Goal: Transaction & Acquisition: Obtain resource

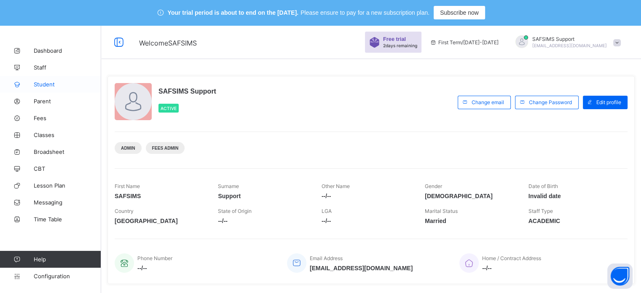
click at [37, 90] on link "Student" at bounding box center [50, 84] width 101 height 17
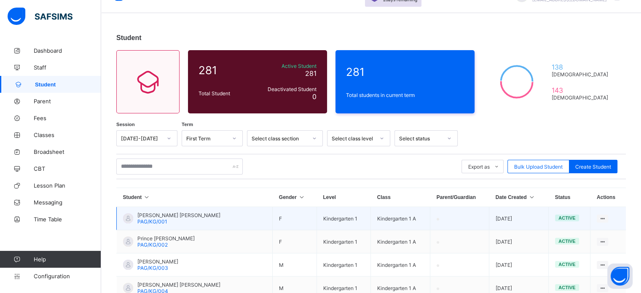
scroll to position [42, 0]
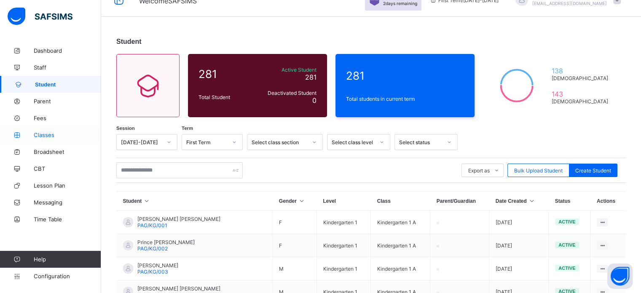
click at [44, 129] on link "Classes" at bounding box center [50, 134] width 101 height 17
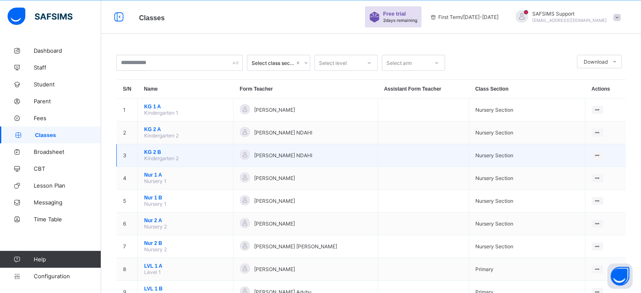
scroll to position [42, 0]
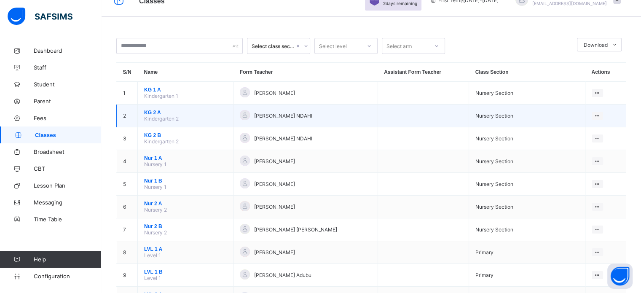
click at [150, 112] on span "KG 2 A" at bounding box center [185, 113] width 83 height 6
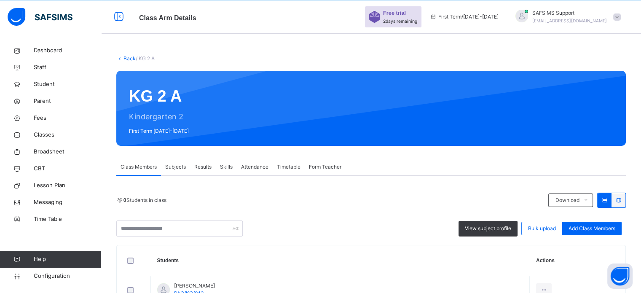
scroll to position [42, 0]
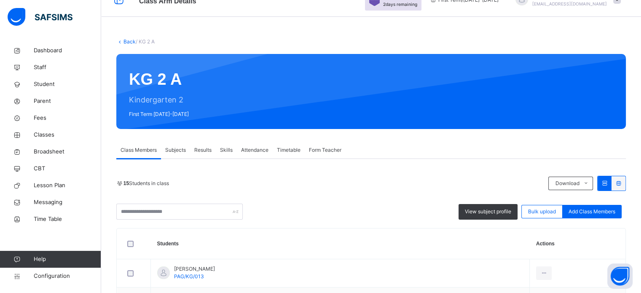
click at [189, 147] on div "Subjects" at bounding box center [175, 150] width 29 height 17
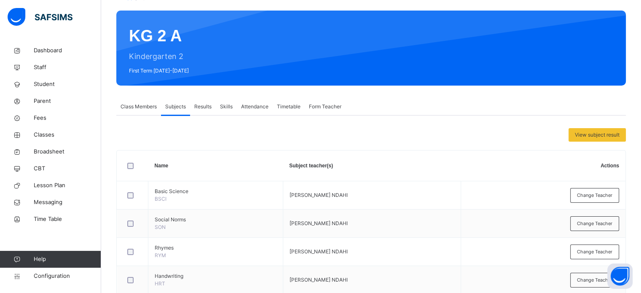
scroll to position [84, 0]
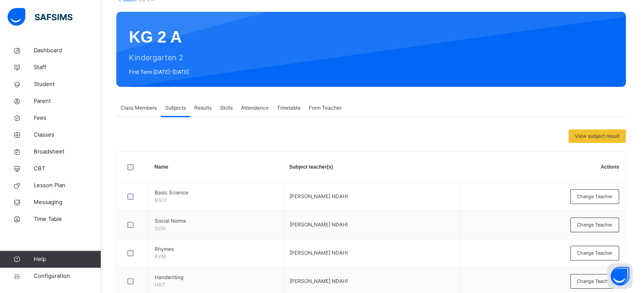
click at [151, 107] on span "Class Members" at bounding box center [139, 108] width 36 height 8
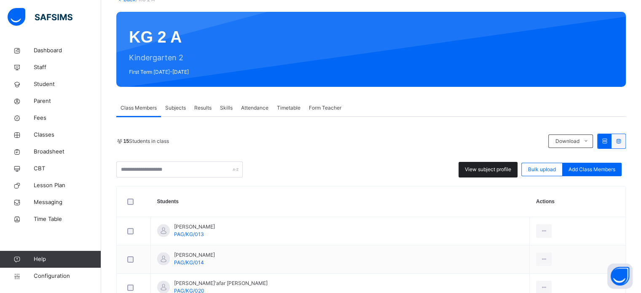
click at [486, 171] on span "View subject profile" at bounding box center [488, 170] width 46 height 8
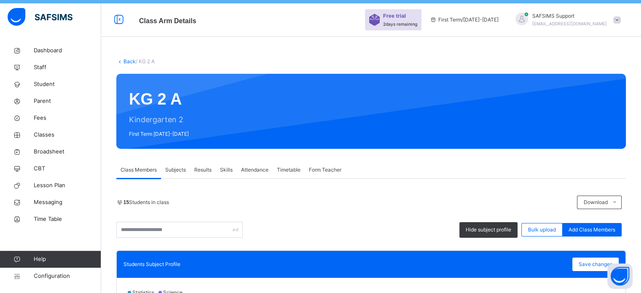
scroll to position [20, 0]
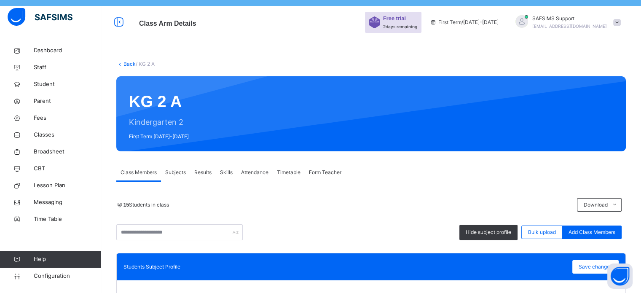
click at [130, 62] on link "Back" at bounding box center [129, 64] width 12 height 6
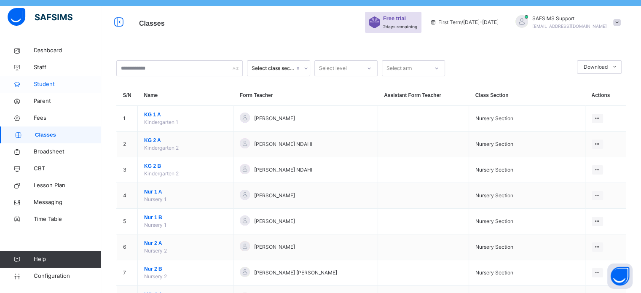
click at [45, 84] on span "Student" at bounding box center [67, 84] width 67 height 8
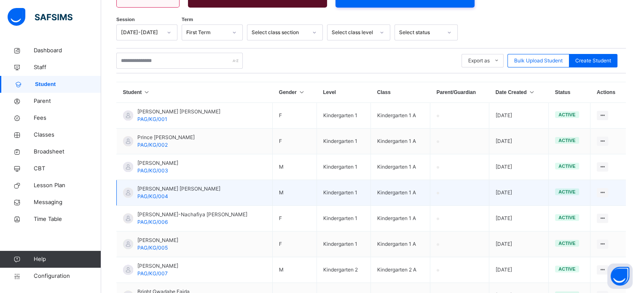
scroll to position [188, 0]
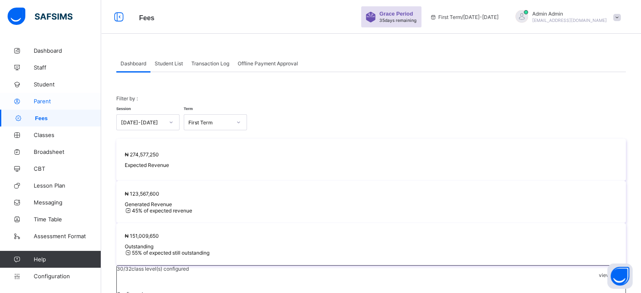
click at [169, 65] on span "Student List" at bounding box center [169, 63] width 28 height 6
click at [170, 62] on span "Student List" at bounding box center [169, 63] width 28 height 6
click at [171, 64] on span "Student List" at bounding box center [169, 63] width 28 height 6
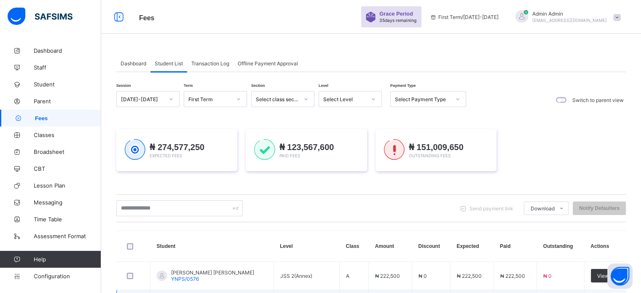
scroll to position [126, 0]
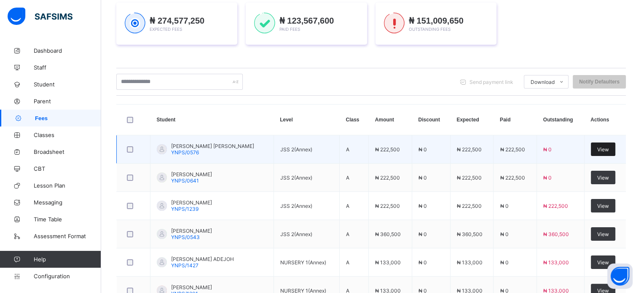
click at [607, 148] on span "View" at bounding box center [603, 149] width 12 height 6
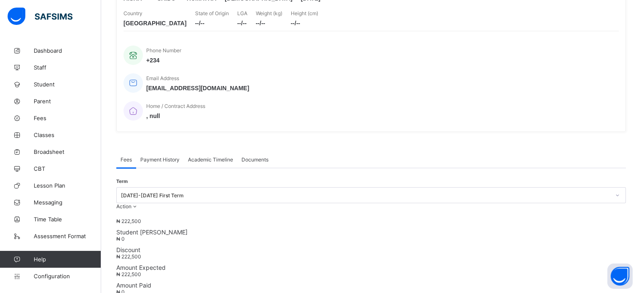
click at [169, 156] on span "Payment History" at bounding box center [159, 159] width 39 height 6
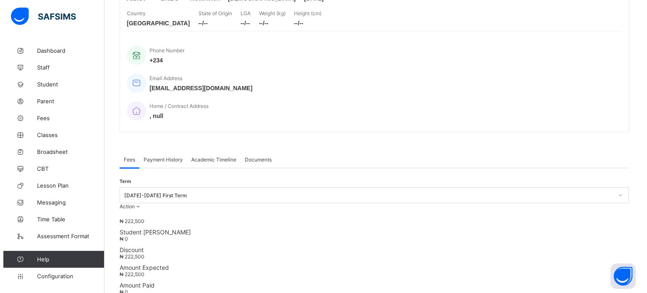
scroll to position [108, 0]
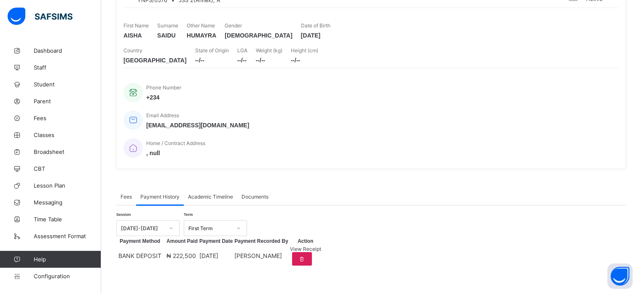
click at [321, 249] on span "View Receipt" at bounding box center [305, 249] width 31 height 6
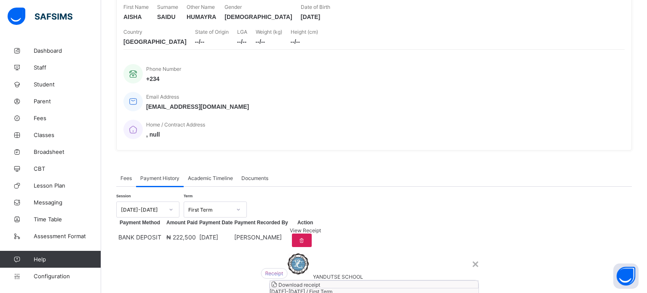
scroll to position [2, 0]
click at [320, 281] on span "Download receipt" at bounding box center [300, 284] width 42 height 6
click at [387, 280] on div "Download receipt [DATE]-[DATE] / First Term [PERSON_NAME] [PERSON_NAME] JSS 2(A…" at bounding box center [374, 298] width 210 height 36
click at [320, 281] on span "Download receipt" at bounding box center [300, 284] width 42 height 6
